Goal: Download file/media

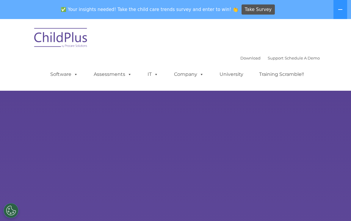
select select "MEDIUM"
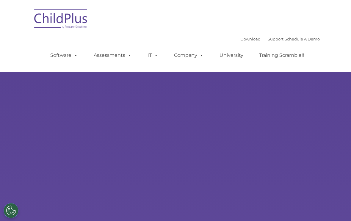
scroll to position [23, 0]
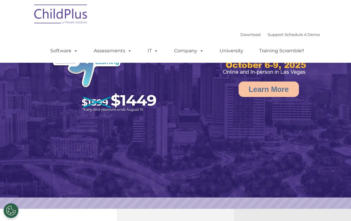
select select "MEDIUM"
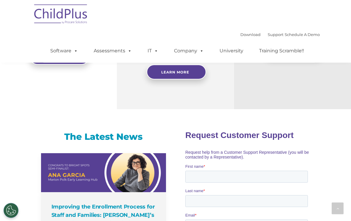
scroll to position [319, 0]
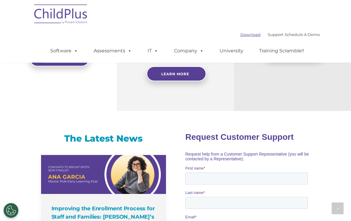
click at [243, 37] on link "Download" at bounding box center [251, 34] width 20 height 5
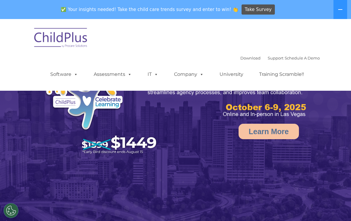
select select "MEDIUM"
click at [60, 76] on link "Software" at bounding box center [64, 74] width 40 height 12
click at [292, 33] on div "Download Support | Schedule A Demo  MENU MENU Software ChildPlus: The original…" at bounding box center [175, 55] width 289 height 63
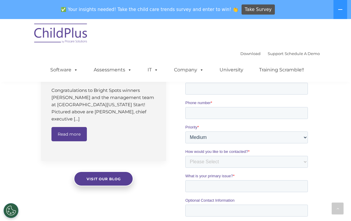
scroll to position [463, 0]
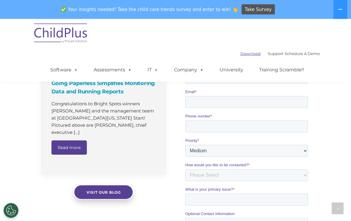
click at [248, 53] on link "Download" at bounding box center [251, 53] width 20 height 5
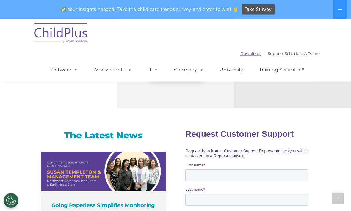
scroll to position [339, 0]
